Goal: Information Seeking & Learning: Learn about a topic

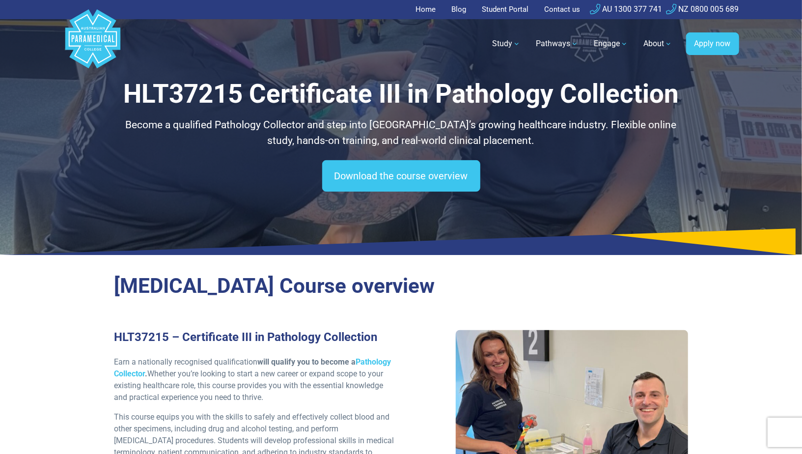
click at [105, 38] on polygon "Australian Paramedical College" at bounding box center [92, 38] width 55 height 59
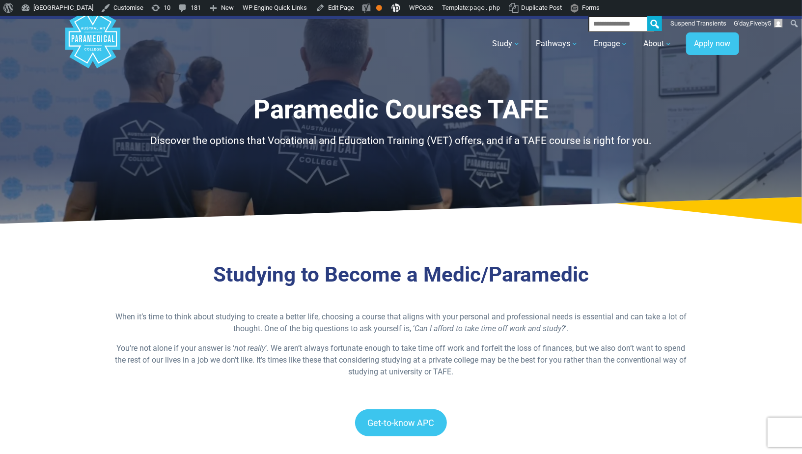
click at [201, 291] on p at bounding box center [401, 297] width 575 height 12
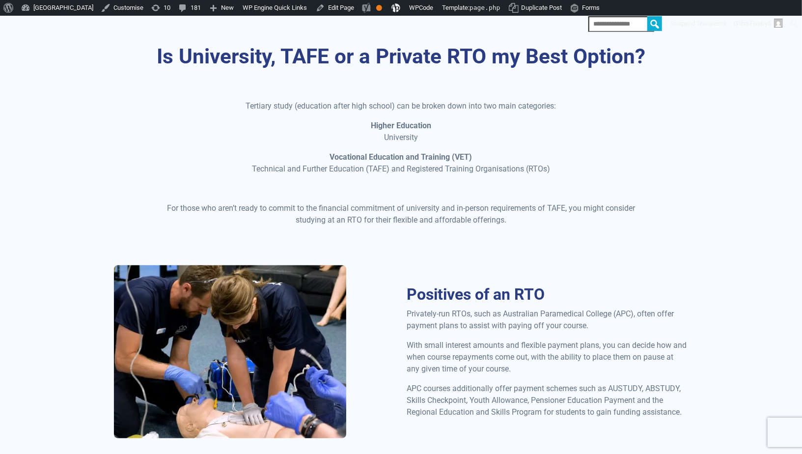
scroll to position [59, 0]
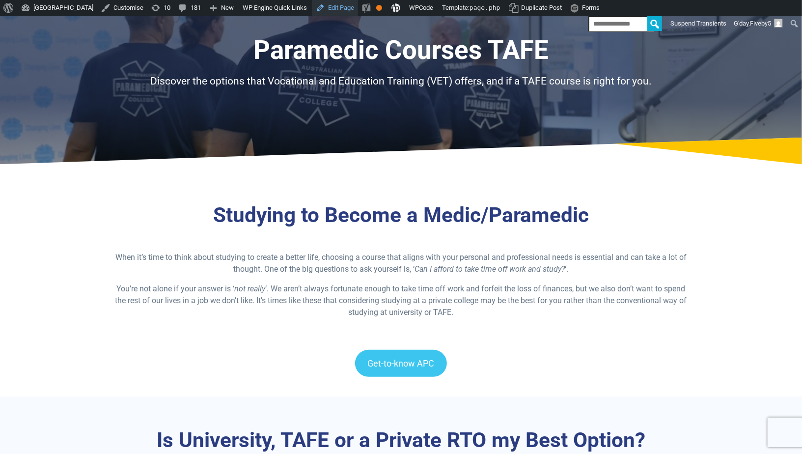
click at [358, 8] on link "Edit Page" at bounding box center [335, 8] width 46 height 16
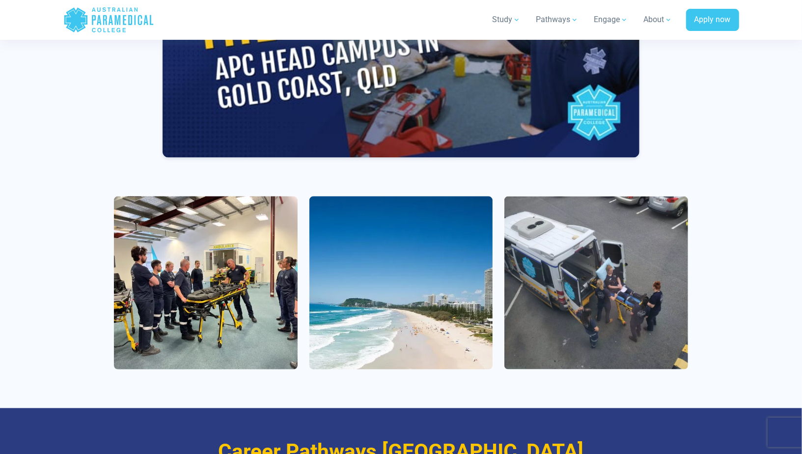
scroll to position [600, 0]
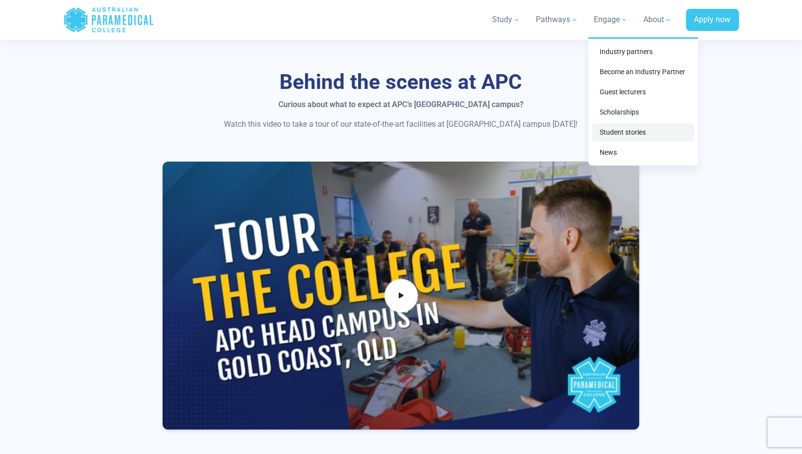
click at [605, 138] on link "Student stories" at bounding box center [643, 132] width 102 height 18
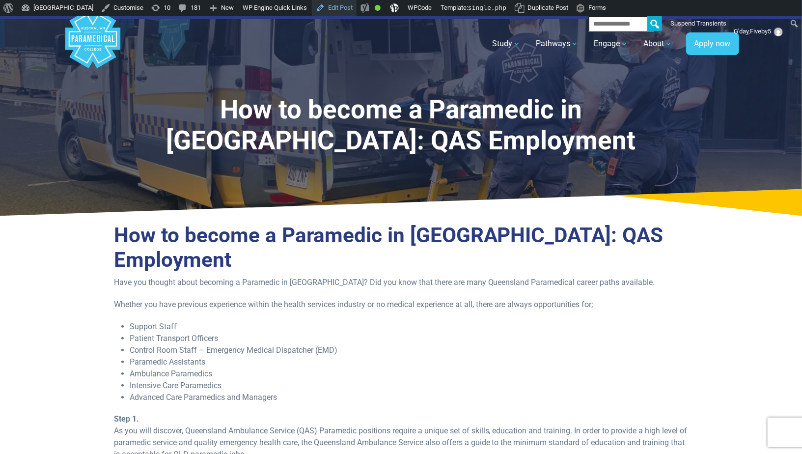
click at [357, 8] on link "Edit Post" at bounding box center [334, 8] width 45 height 16
